Goal: Task Accomplishment & Management: Manage account settings

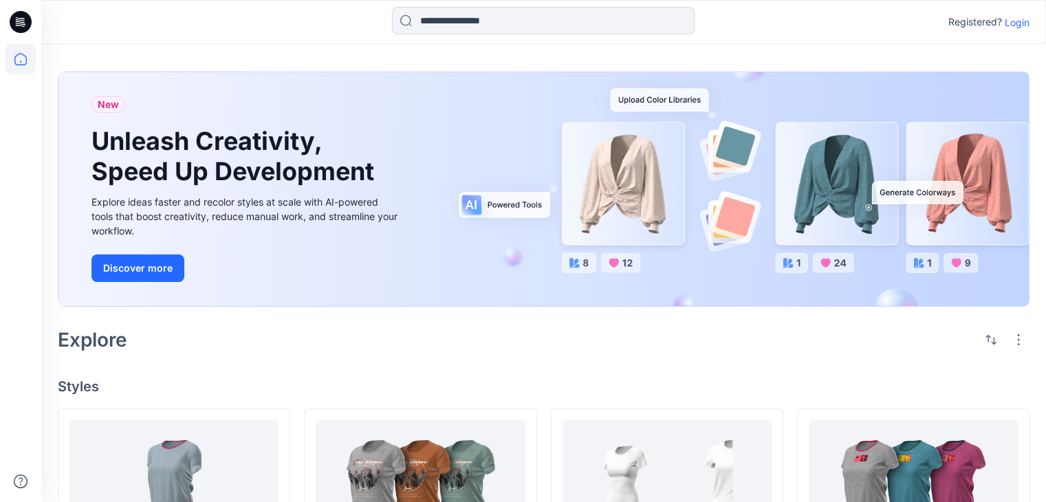
click at [1018, 20] on p "Login" at bounding box center [1017, 22] width 25 height 14
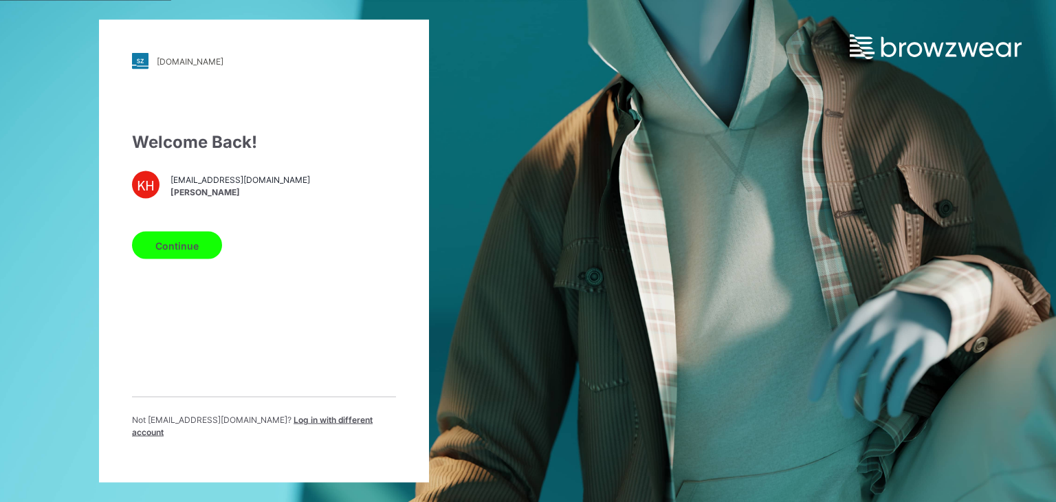
click at [165, 257] on button "Continue" at bounding box center [177, 246] width 90 height 28
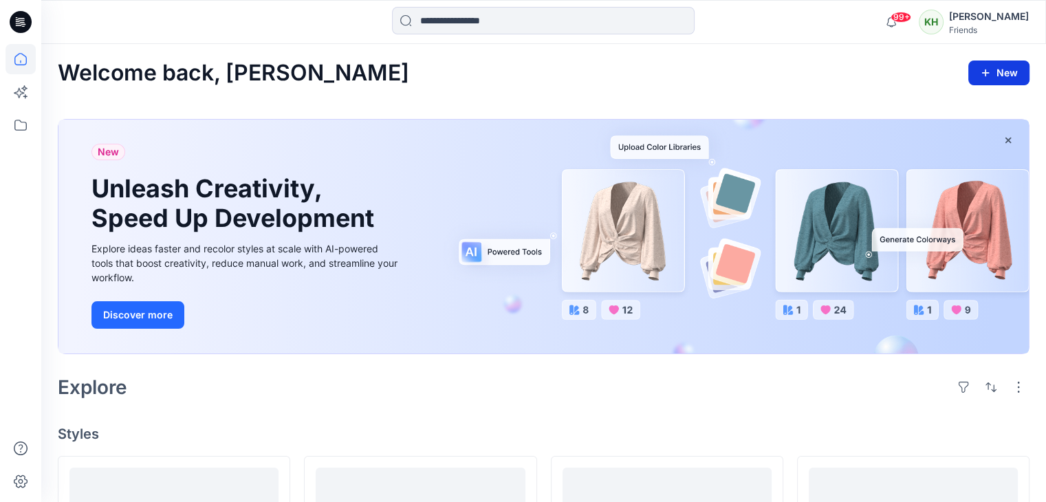
click at [1000, 67] on button "New" at bounding box center [998, 73] width 61 height 25
click at [950, 105] on p "New Style" at bounding box center [956, 107] width 46 height 17
click at [28, 124] on icon at bounding box center [21, 125] width 30 height 30
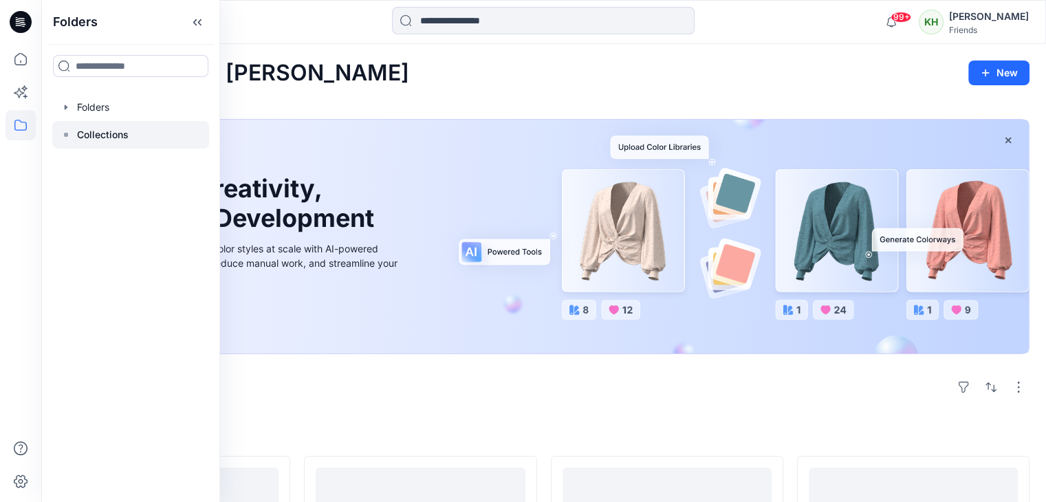
scroll to position [69, 0]
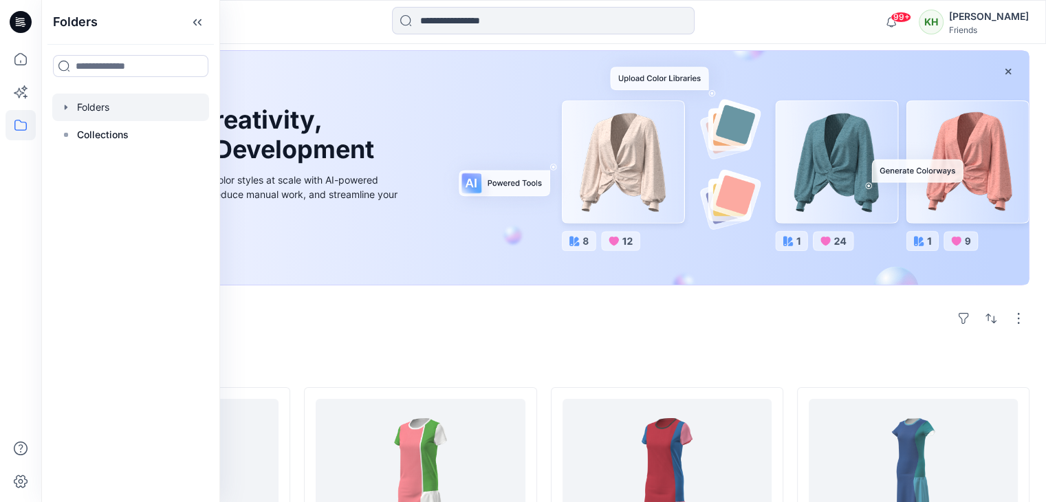
click at [122, 105] on div at bounding box center [130, 108] width 157 height 28
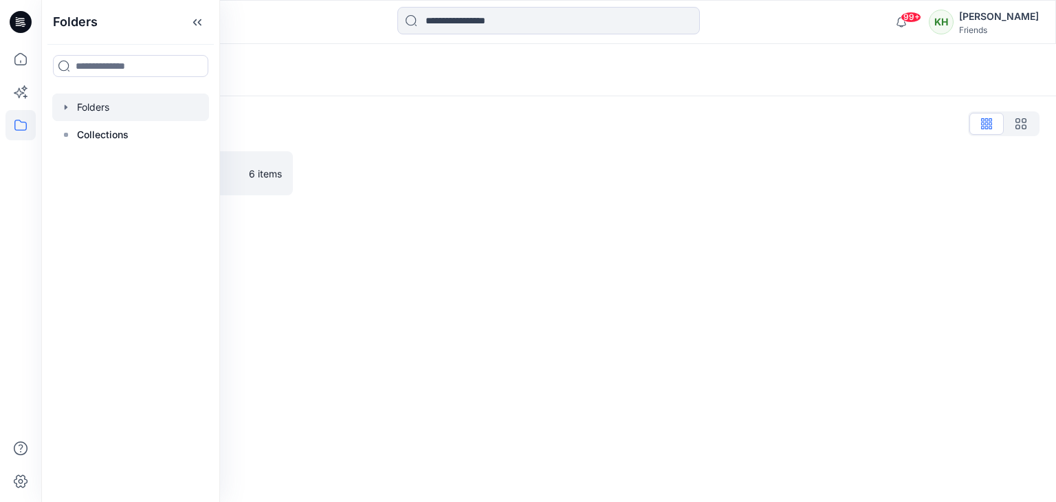
drag, startPoint x: 342, startPoint y: 211, endPoint x: 336, endPoint y: 213, distance: 7.0
click at [340, 212] on div "Folders Folders List TW VStitcher 體驗營 6 items" at bounding box center [548, 273] width 1015 height 458
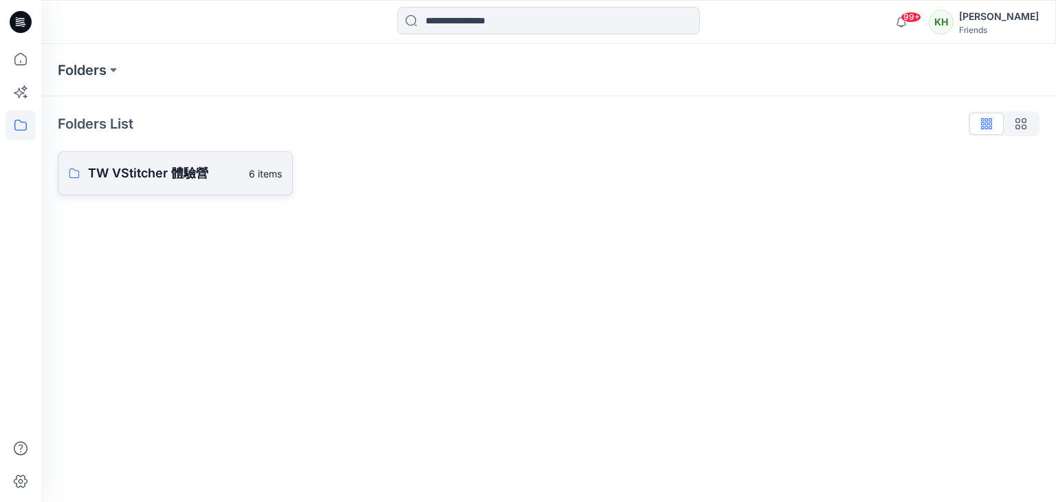
click at [185, 173] on p "TW VStitcher 體驗營" at bounding box center [164, 173] width 153 height 19
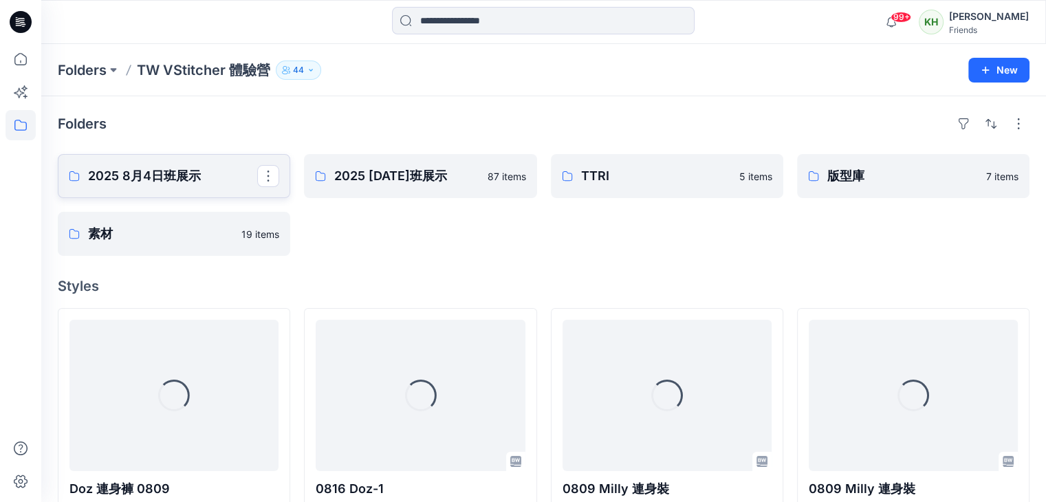
click at [161, 175] on p "2025 8月4日班展示" at bounding box center [172, 175] width 169 height 19
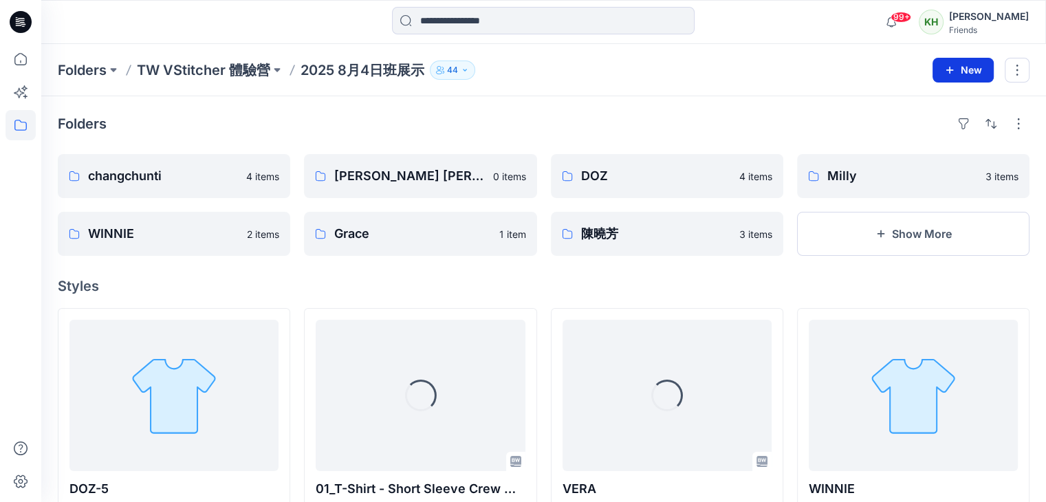
click at [967, 73] on button "New" at bounding box center [963, 70] width 61 height 25
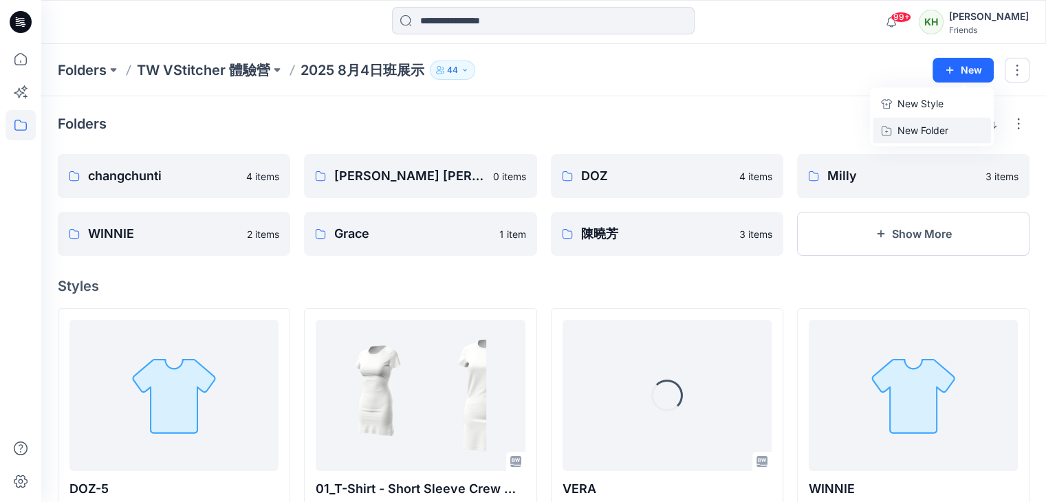
click at [948, 127] on p "New Folder" at bounding box center [922, 130] width 51 height 14
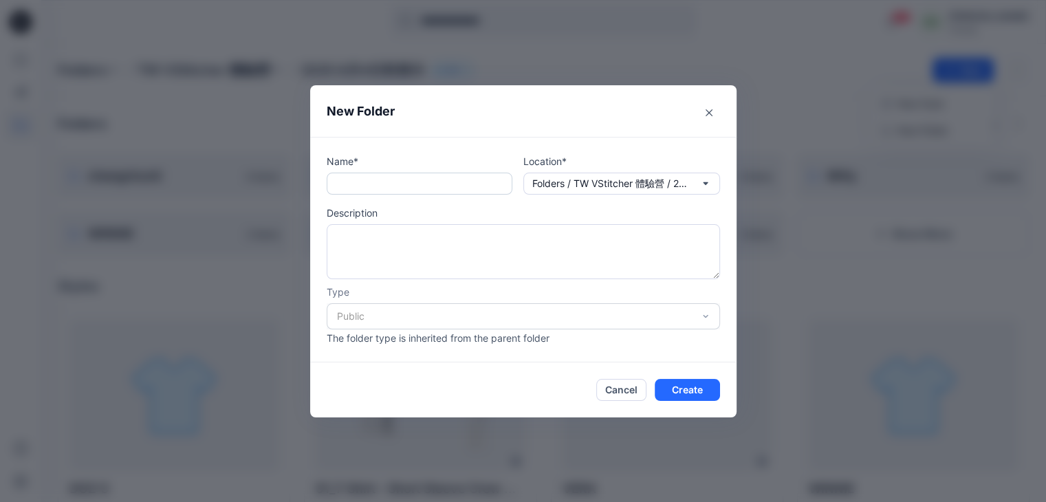
click at [386, 183] on input "text" at bounding box center [420, 184] width 186 height 22
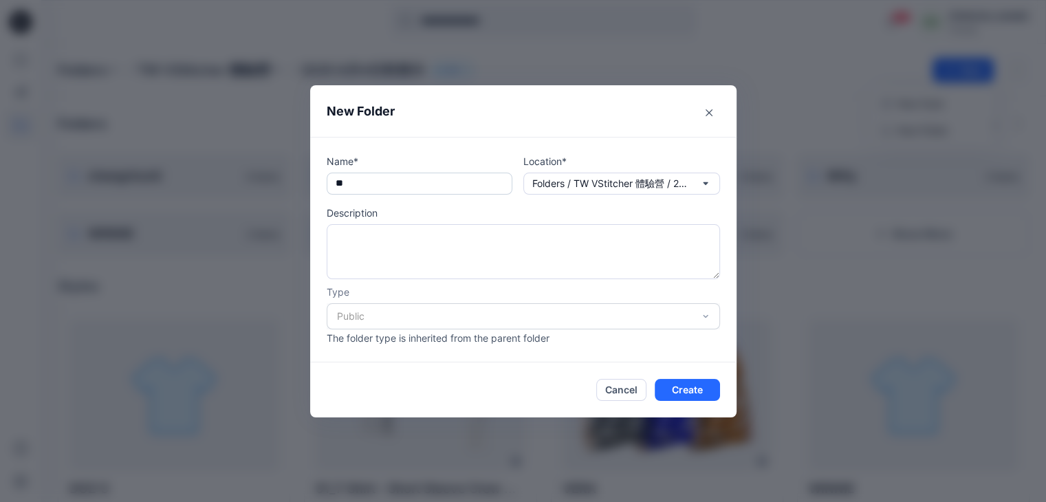
type input "*"
type input "******"
click at [690, 184] on p "Folders / TW VStitcher 體驗營 / 2025 8月4日班展示" at bounding box center [611, 183] width 158 height 15
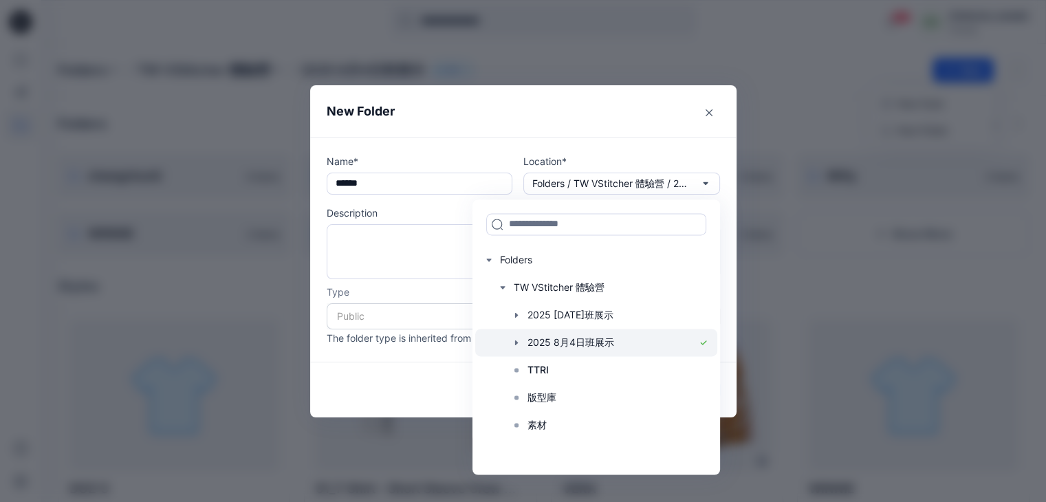
click at [595, 344] on div at bounding box center [596, 343] width 242 height 28
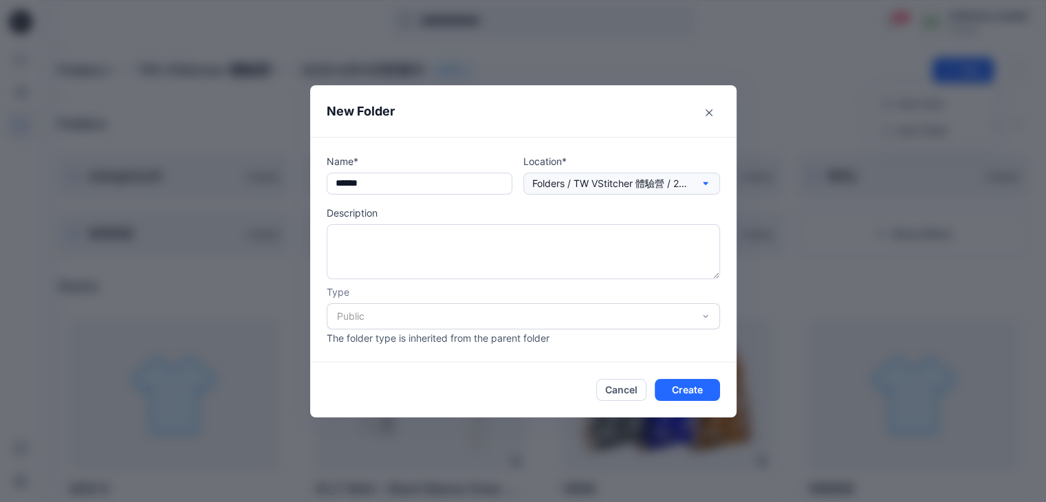
click at [653, 188] on p "Folders / TW VStitcher 體驗營 / 2025 8月4日班展示" at bounding box center [611, 183] width 158 height 15
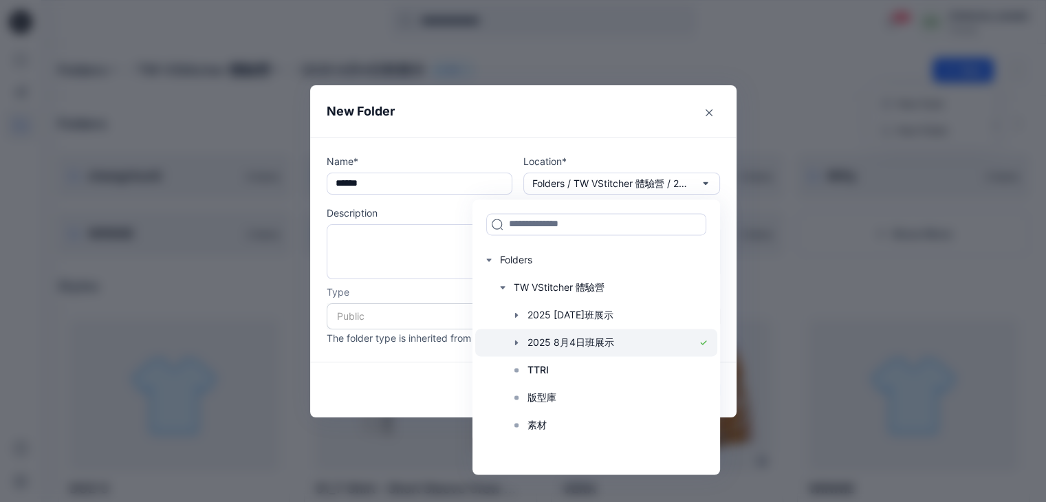
click at [581, 345] on div at bounding box center [596, 343] width 242 height 28
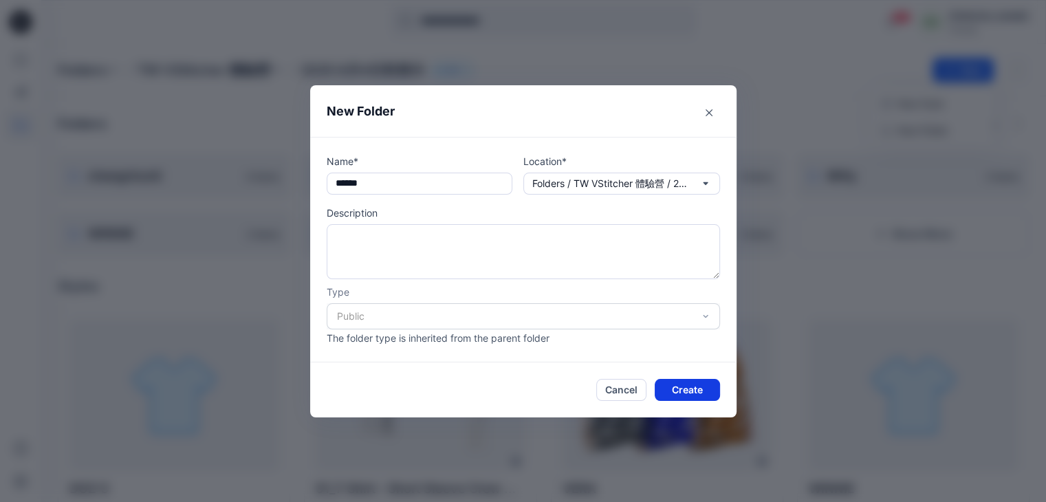
click at [675, 393] on button "Create" at bounding box center [687, 390] width 65 height 22
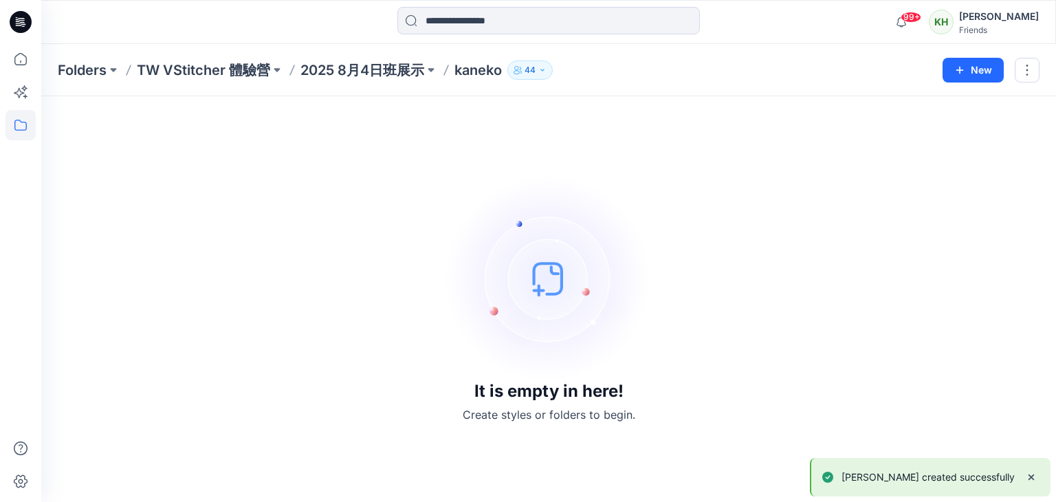
click at [470, 72] on p "kaneko" at bounding box center [478, 70] width 47 height 19
click at [380, 71] on p "2025 8月4日班展示" at bounding box center [363, 70] width 124 height 19
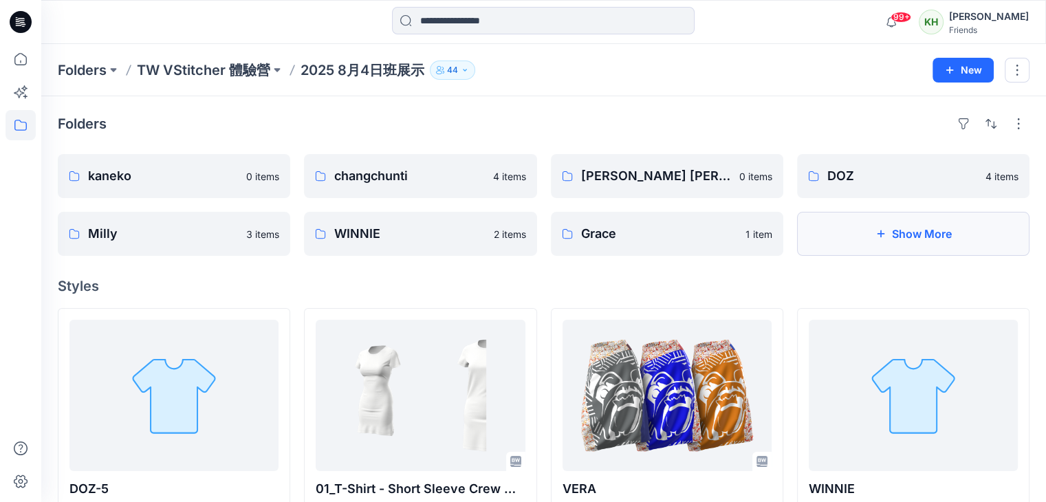
click at [922, 248] on button "Show More" at bounding box center [913, 234] width 232 height 44
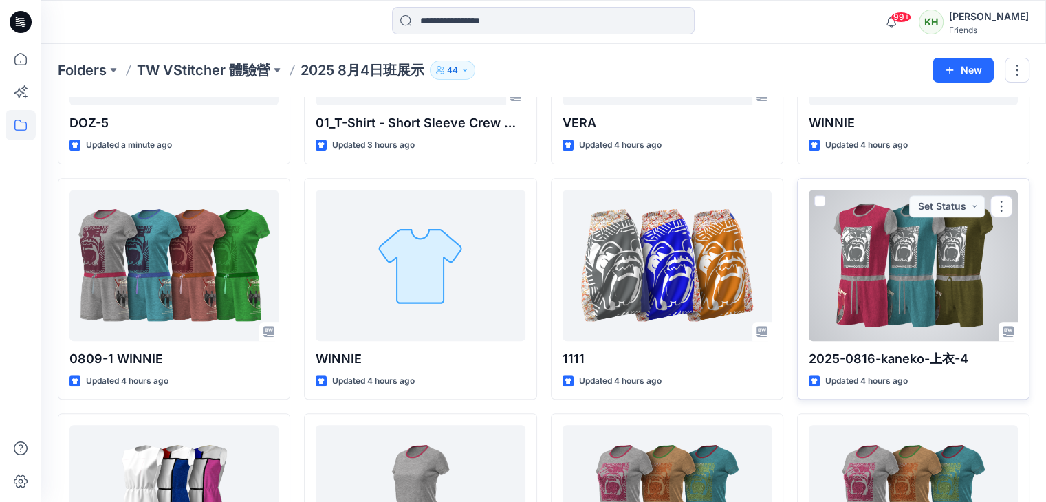
scroll to position [344, 0]
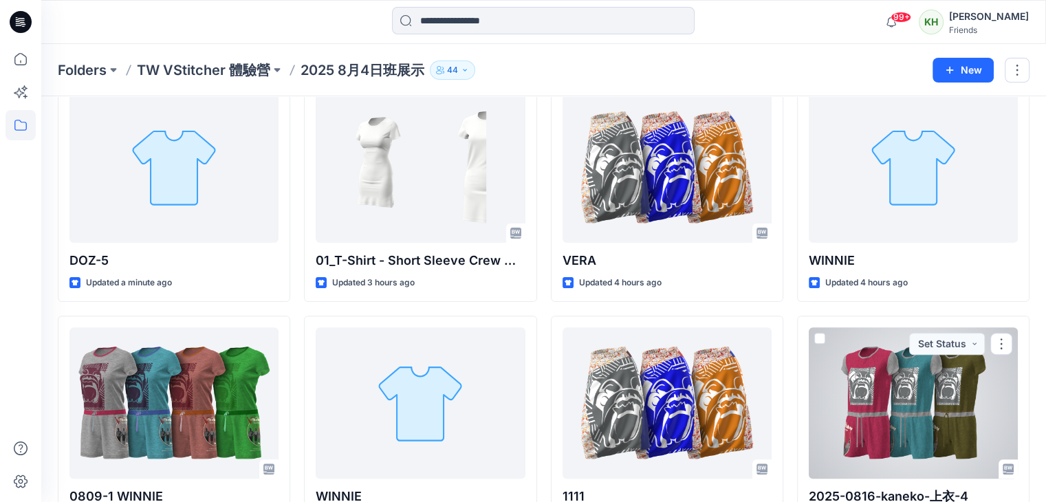
drag, startPoint x: 820, startPoint y: 336, endPoint x: 827, endPoint y: 351, distance: 16.3
click at [820, 336] on span at bounding box center [819, 338] width 11 height 11
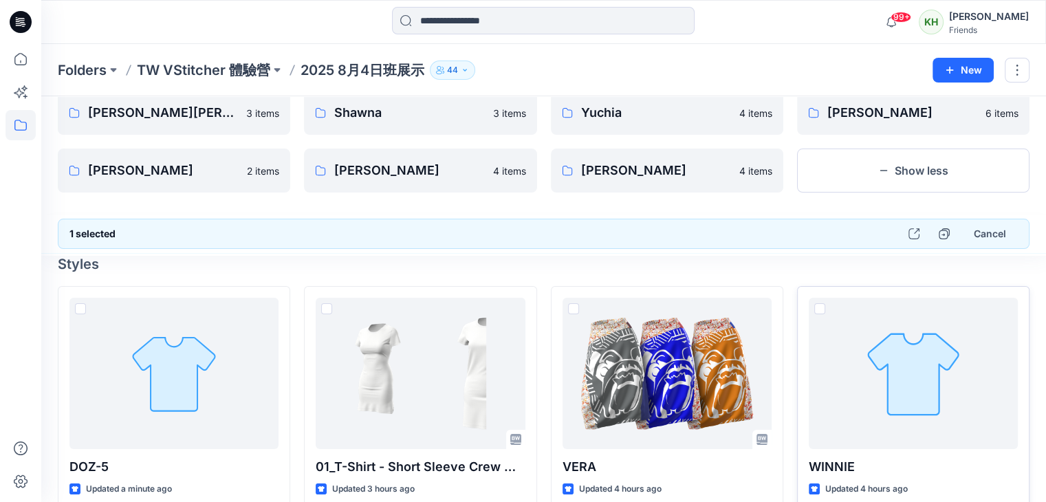
scroll to position [0, 0]
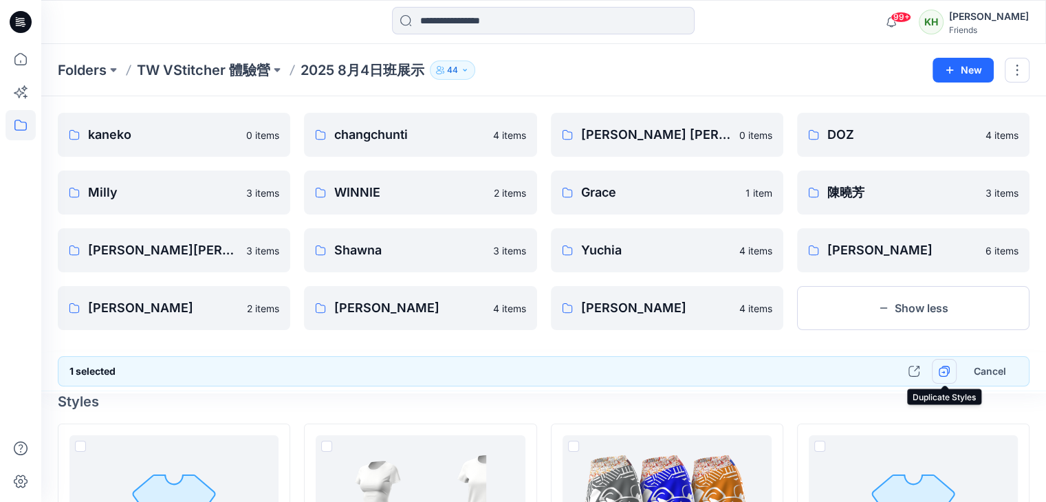
click at [941, 371] on icon "button" at bounding box center [944, 371] width 11 height 11
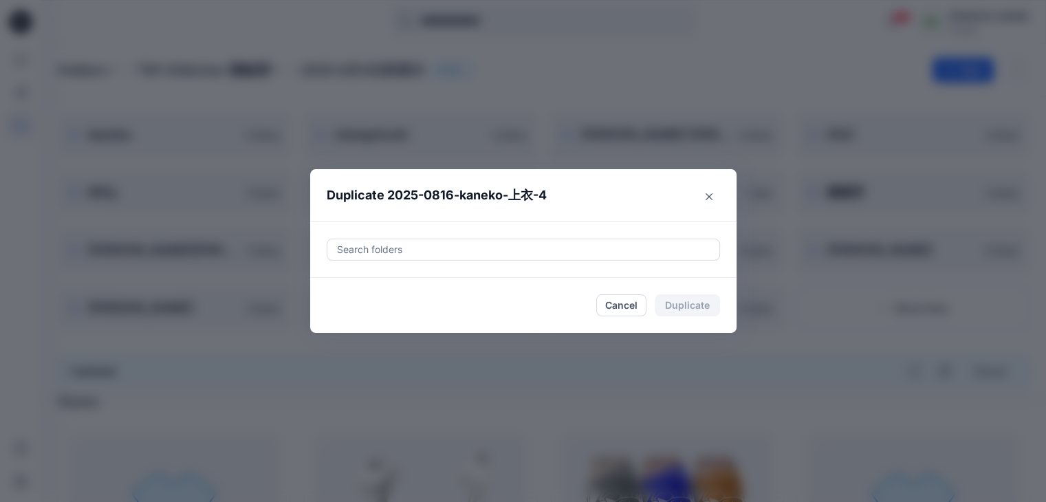
click at [448, 254] on div at bounding box center [523, 249] width 375 height 17
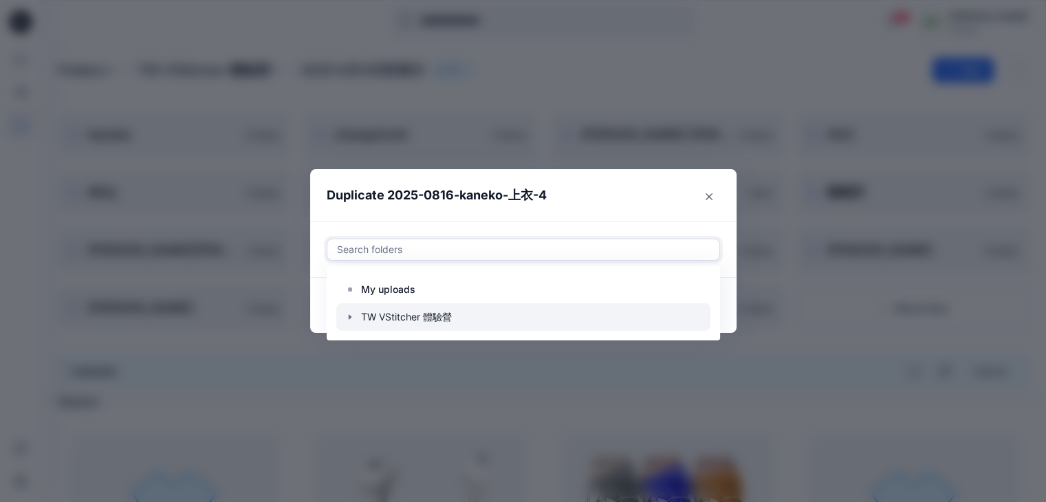
click at [351, 316] on icon "button" at bounding box center [349, 316] width 3 height 5
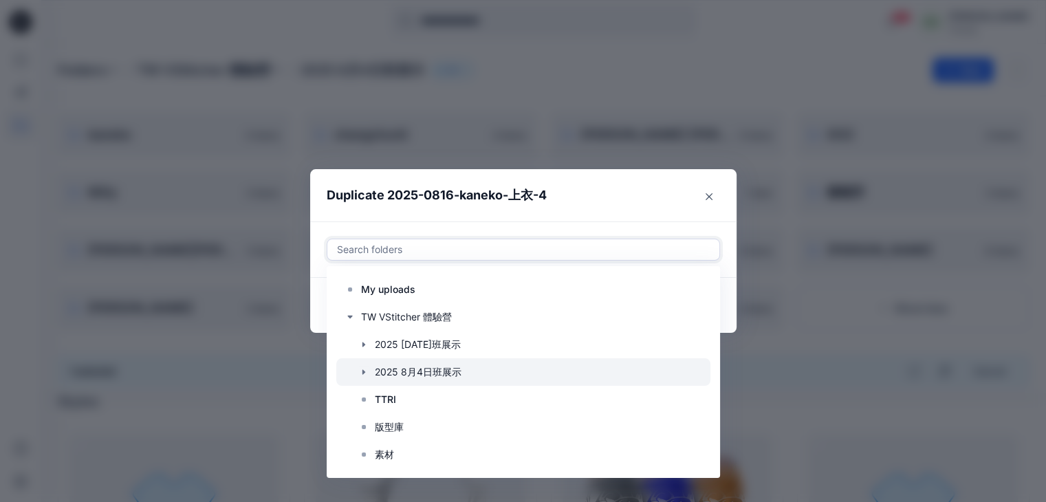
click at [369, 369] on icon "button" at bounding box center [363, 372] width 11 height 11
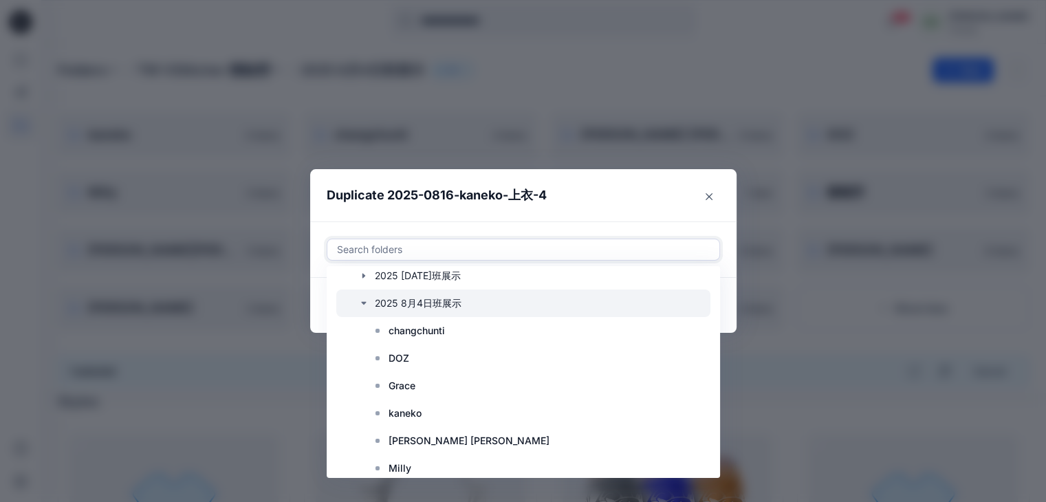
scroll to position [138, 0]
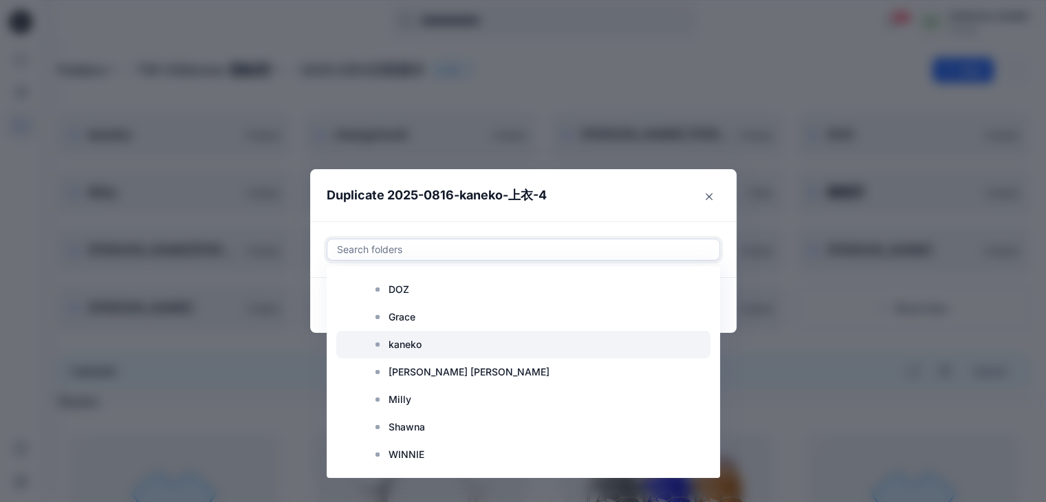
click at [418, 343] on p "kaneko" at bounding box center [405, 344] width 33 height 17
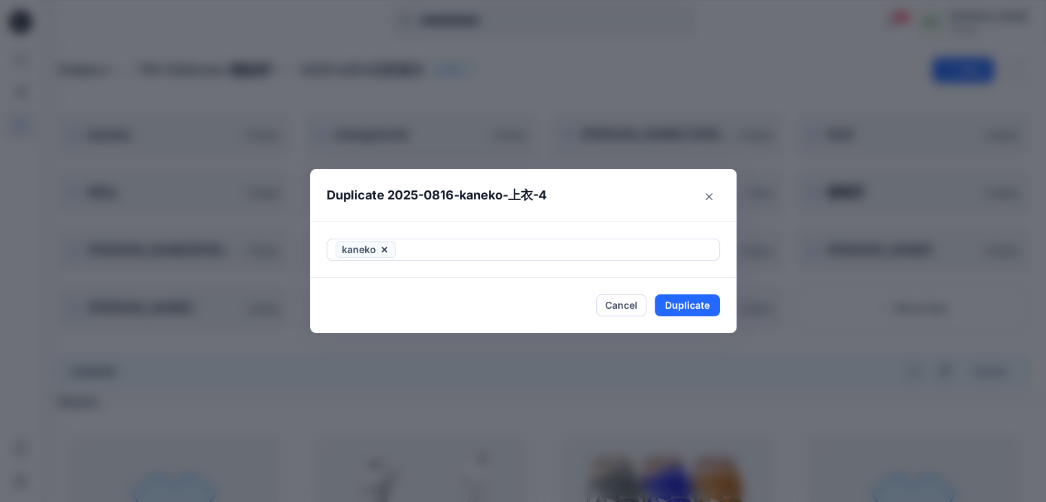
click at [723, 229] on div "kaneko" at bounding box center [523, 249] width 426 height 56
click at [684, 300] on button "Duplicate" at bounding box center [687, 305] width 65 height 22
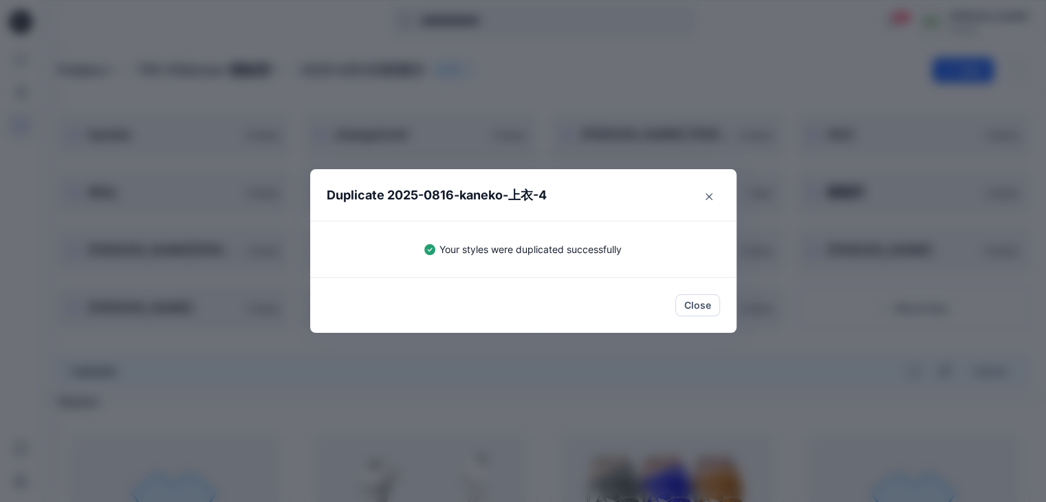
click at [743, 91] on div "Duplicate 2025-0816-kaneko-上衣-4 Your styles were duplicated successfully Close" at bounding box center [523, 251] width 1046 height 502
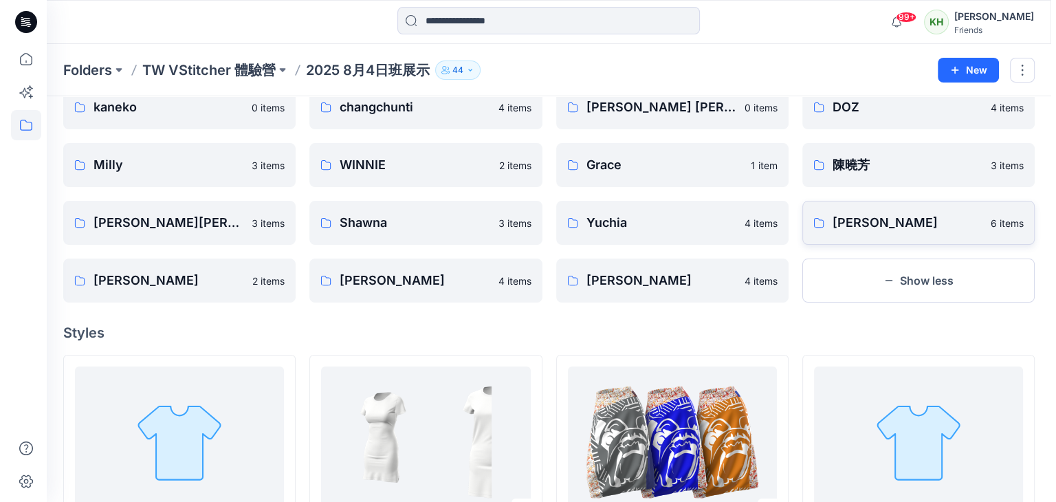
scroll to position [0, 0]
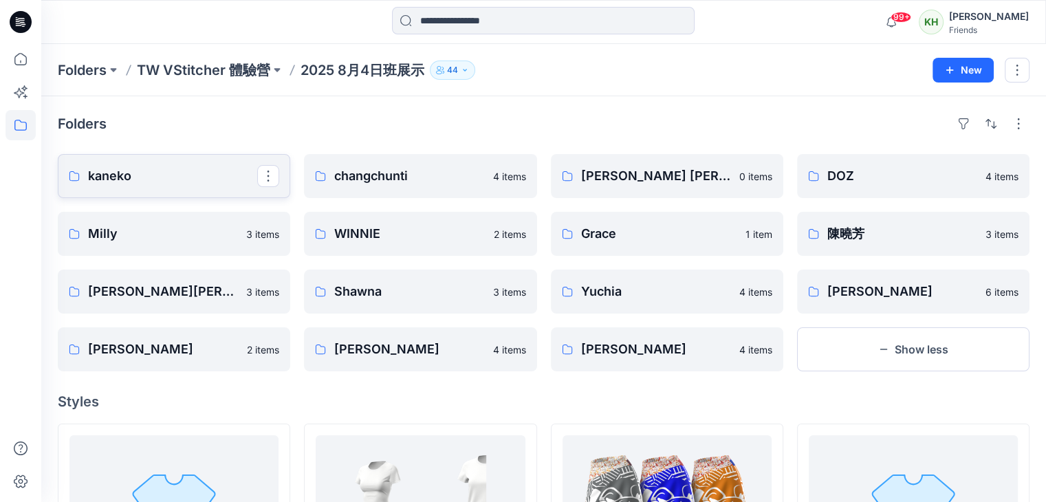
click at [107, 173] on p "kaneko" at bounding box center [172, 175] width 169 height 19
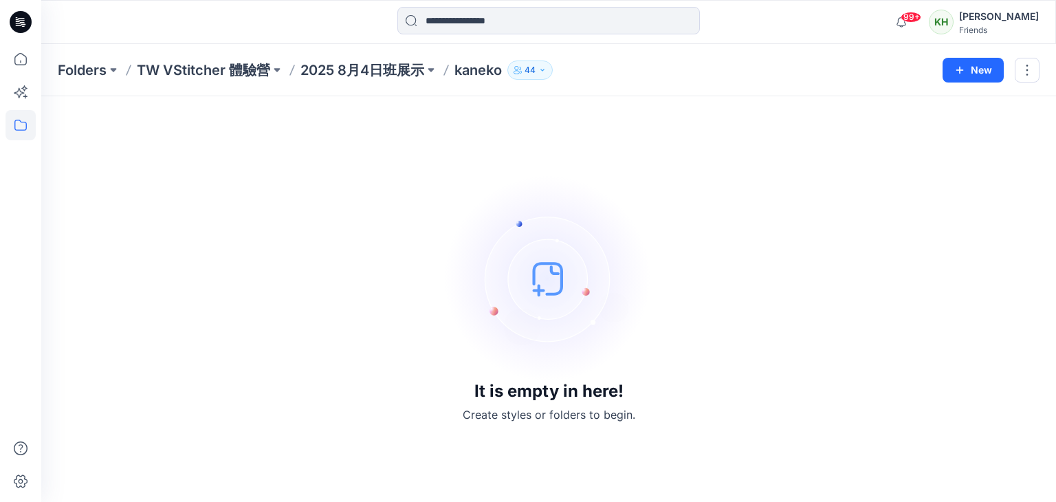
drag, startPoint x: 1056, startPoint y: 199, endPoint x: 997, endPoint y: 193, distance: 59.5
click at [1045, 199] on div "It is empty in here! Create styles or folders to begin." at bounding box center [548, 299] width 1015 height 406
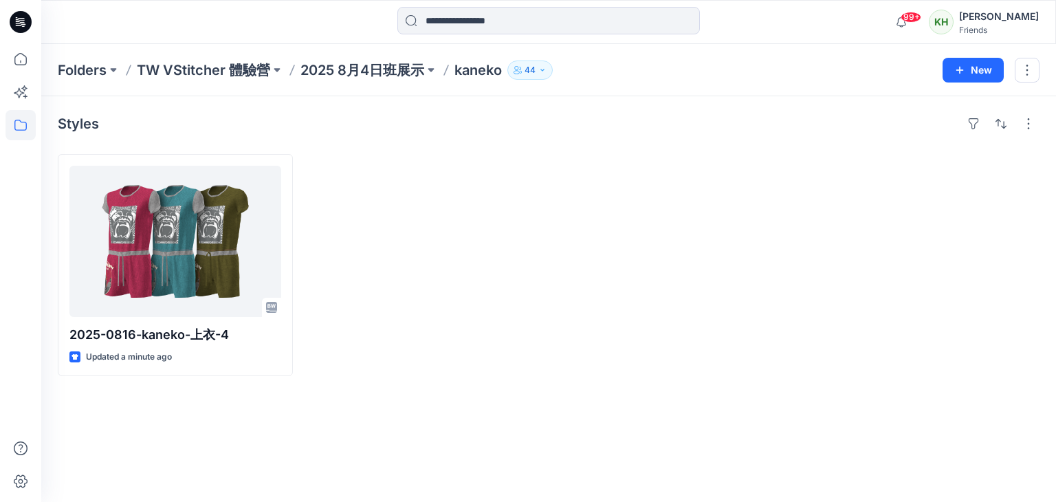
click at [475, 69] on p "kaneko" at bounding box center [478, 70] width 47 height 19
